Goal: Task Accomplishment & Management: Use online tool/utility

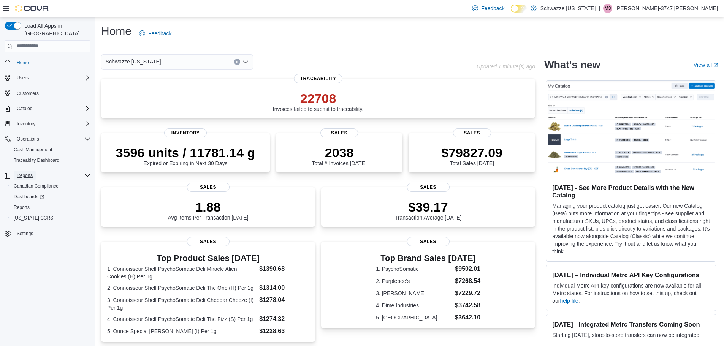
click at [28, 173] on span "Reports" at bounding box center [25, 176] width 16 height 6
click at [22, 173] on span "Reports" at bounding box center [25, 176] width 16 height 6
click at [20, 203] on span "Reports" at bounding box center [22, 207] width 16 height 9
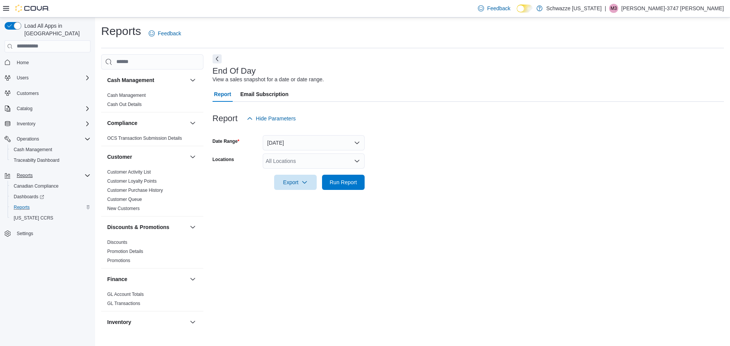
click at [358, 159] on icon "Open list of options" at bounding box center [357, 161] width 6 height 6
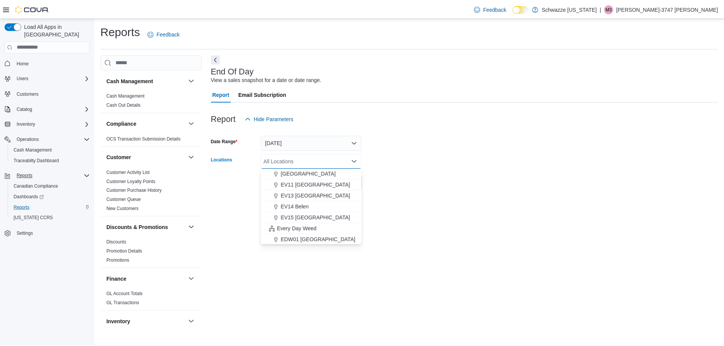
scroll to position [114, 0]
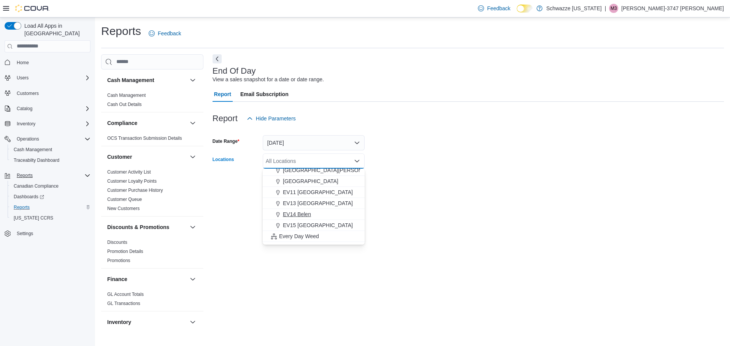
click at [297, 215] on span "EV14 Belen" at bounding box center [297, 215] width 28 height 8
click at [421, 190] on div at bounding box center [467, 194] width 511 height 9
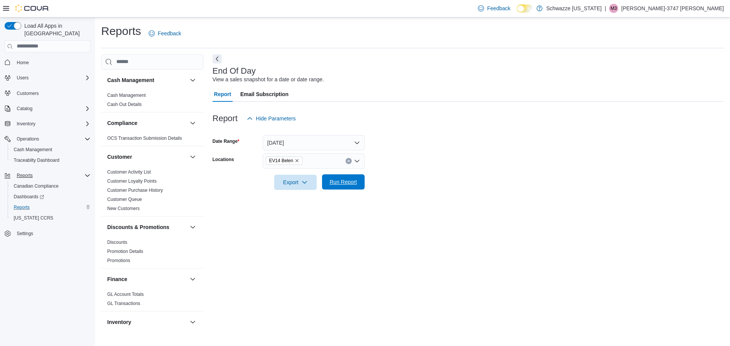
click at [344, 181] on span "Run Report" at bounding box center [342, 182] width 27 height 8
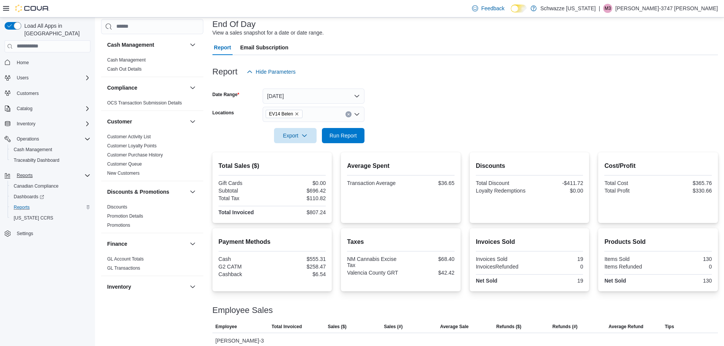
scroll to position [44, 0]
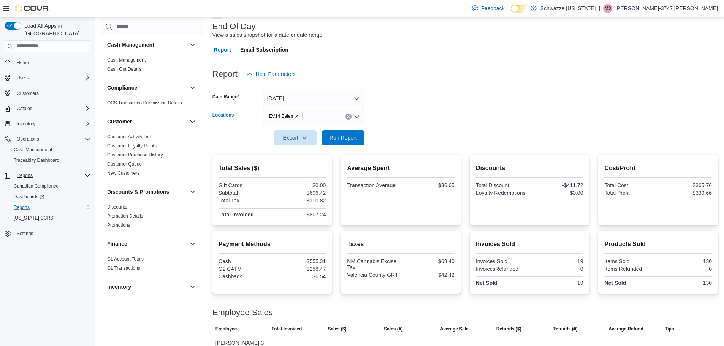
click at [347, 118] on icon "Clear input" at bounding box center [348, 116] width 3 height 3
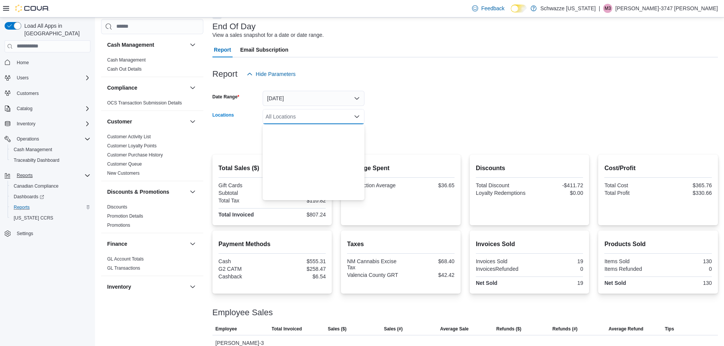
scroll to position [266, 0]
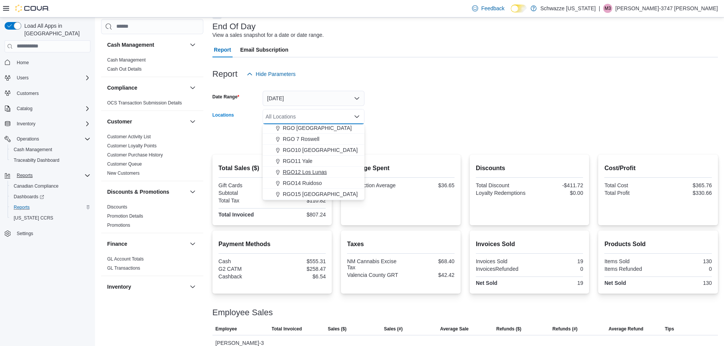
click at [304, 169] on span "RGO12 Los Lunas" at bounding box center [305, 172] width 44 height 8
click at [391, 146] on div at bounding box center [464, 150] width 505 height 9
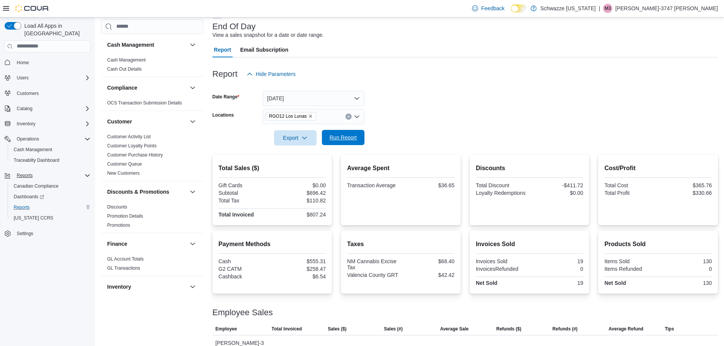
click at [352, 134] on span "Run Report" at bounding box center [342, 137] width 33 height 15
click at [355, 137] on span "Run Report" at bounding box center [342, 138] width 27 height 8
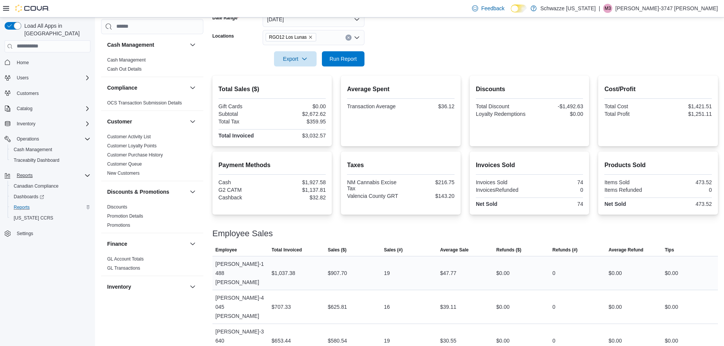
scroll to position [127, 0]
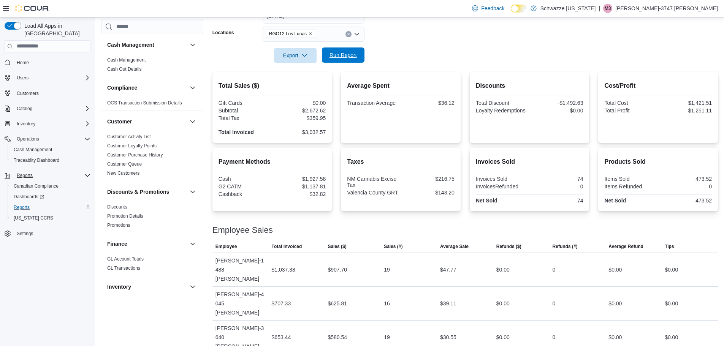
click at [350, 58] on span "Run Report" at bounding box center [342, 55] width 27 height 8
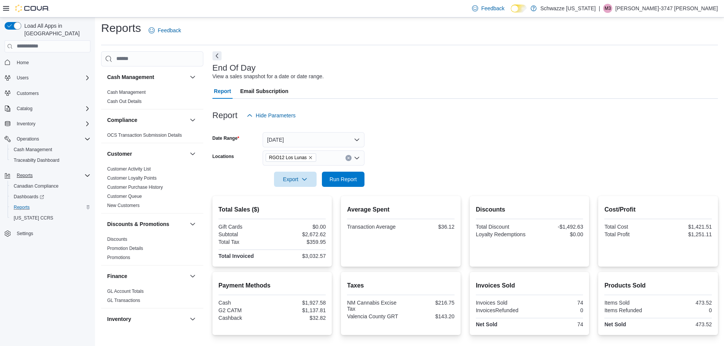
scroll to position [0, 0]
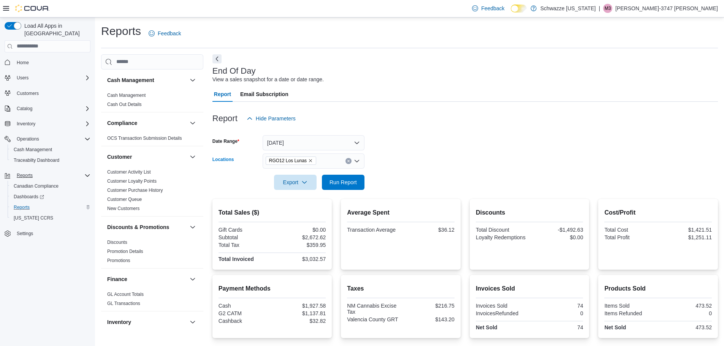
click at [349, 162] on icon "Clear input" at bounding box center [348, 161] width 3 height 3
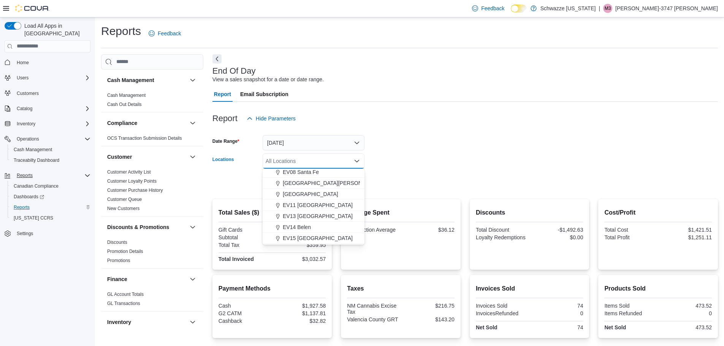
scroll to position [114, 0]
click at [301, 214] on span "EV14 Belen" at bounding box center [297, 215] width 28 height 8
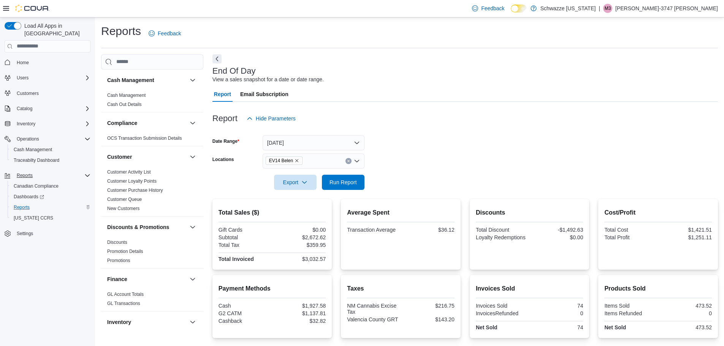
click at [408, 160] on form "Date Range [DATE] Locations EV14 Belen Export Run Report" at bounding box center [464, 158] width 505 height 64
drag, startPoint x: 350, startPoint y: 189, endPoint x: 347, endPoint y: 183, distance: 6.8
click at [349, 188] on span "Run Report" at bounding box center [342, 181] width 33 height 15
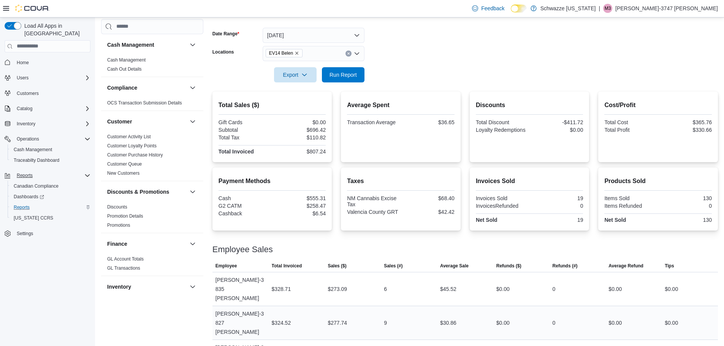
scroll to position [120, 0]
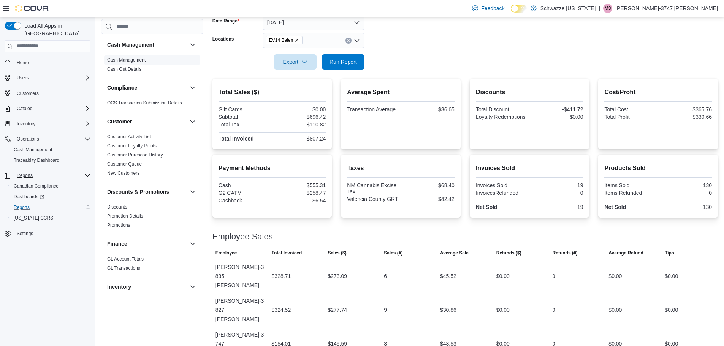
click at [122, 61] on link "Cash Management" at bounding box center [126, 59] width 38 height 5
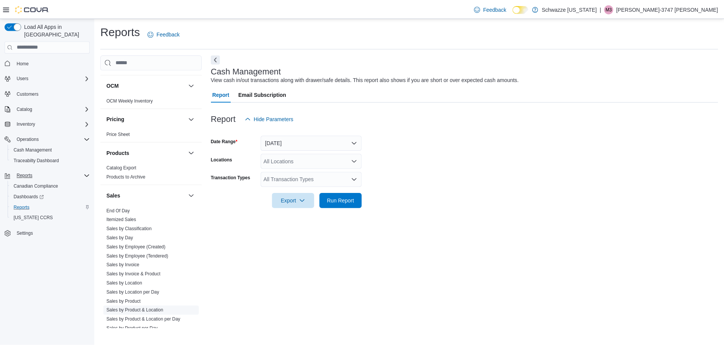
scroll to position [418, 0]
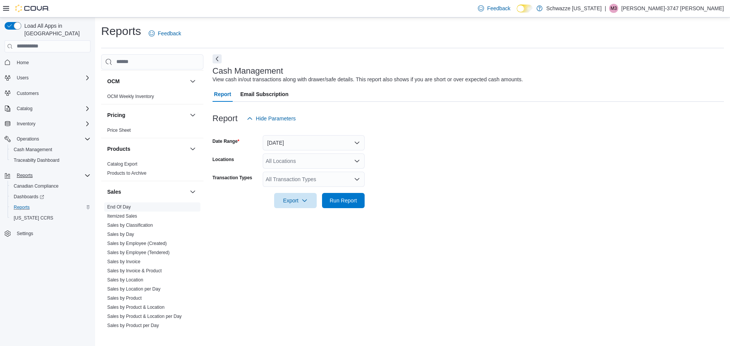
click at [119, 209] on link "End Of Day" at bounding box center [119, 206] width 24 height 5
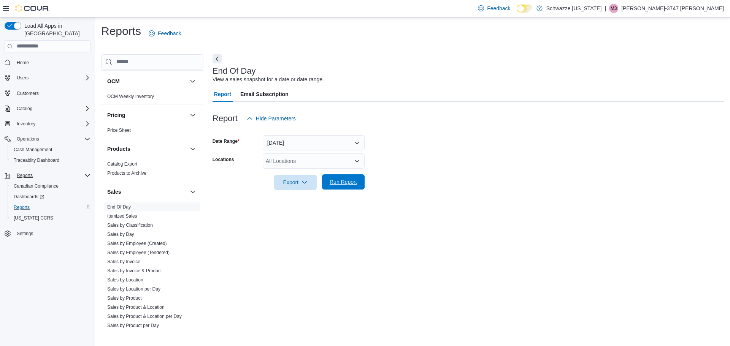
click at [353, 181] on span "Run Report" at bounding box center [342, 182] width 27 height 8
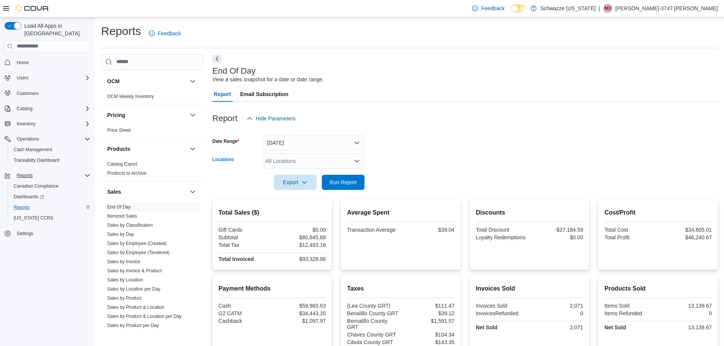
click at [357, 163] on icon "Open list of options" at bounding box center [357, 161] width 6 height 6
click at [341, 158] on div "All Locations" at bounding box center [314, 161] width 102 height 15
click at [355, 160] on icon "Open list of options" at bounding box center [357, 161] width 5 height 2
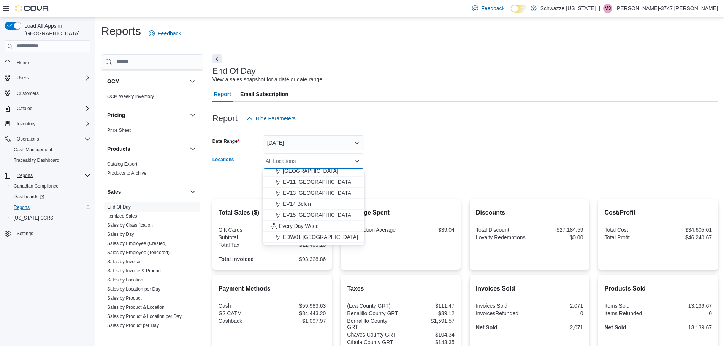
scroll to position [114, 0]
click at [302, 213] on span "EV14 Belen" at bounding box center [297, 215] width 28 height 8
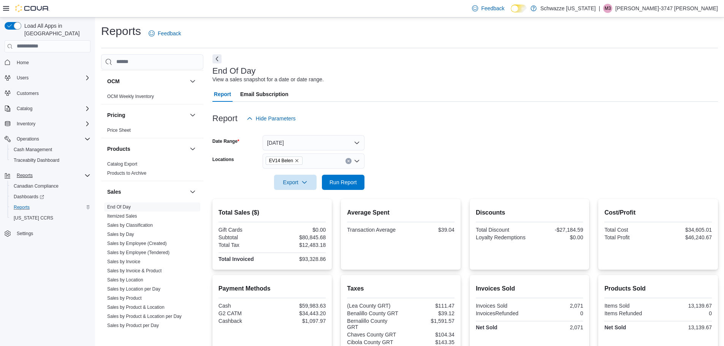
click at [393, 138] on form "Date Range [DATE] Locations EV14 Belen Export Run Report" at bounding box center [464, 158] width 505 height 64
drag, startPoint x: 342, startPoint y: 181, endPoint x: 352, endPoint y: 182, distance: 9.5
click at [342, 181] on span "Run Report" at bounding box center [342, 182] width 27 height 8
